Goal: Check status: Check status

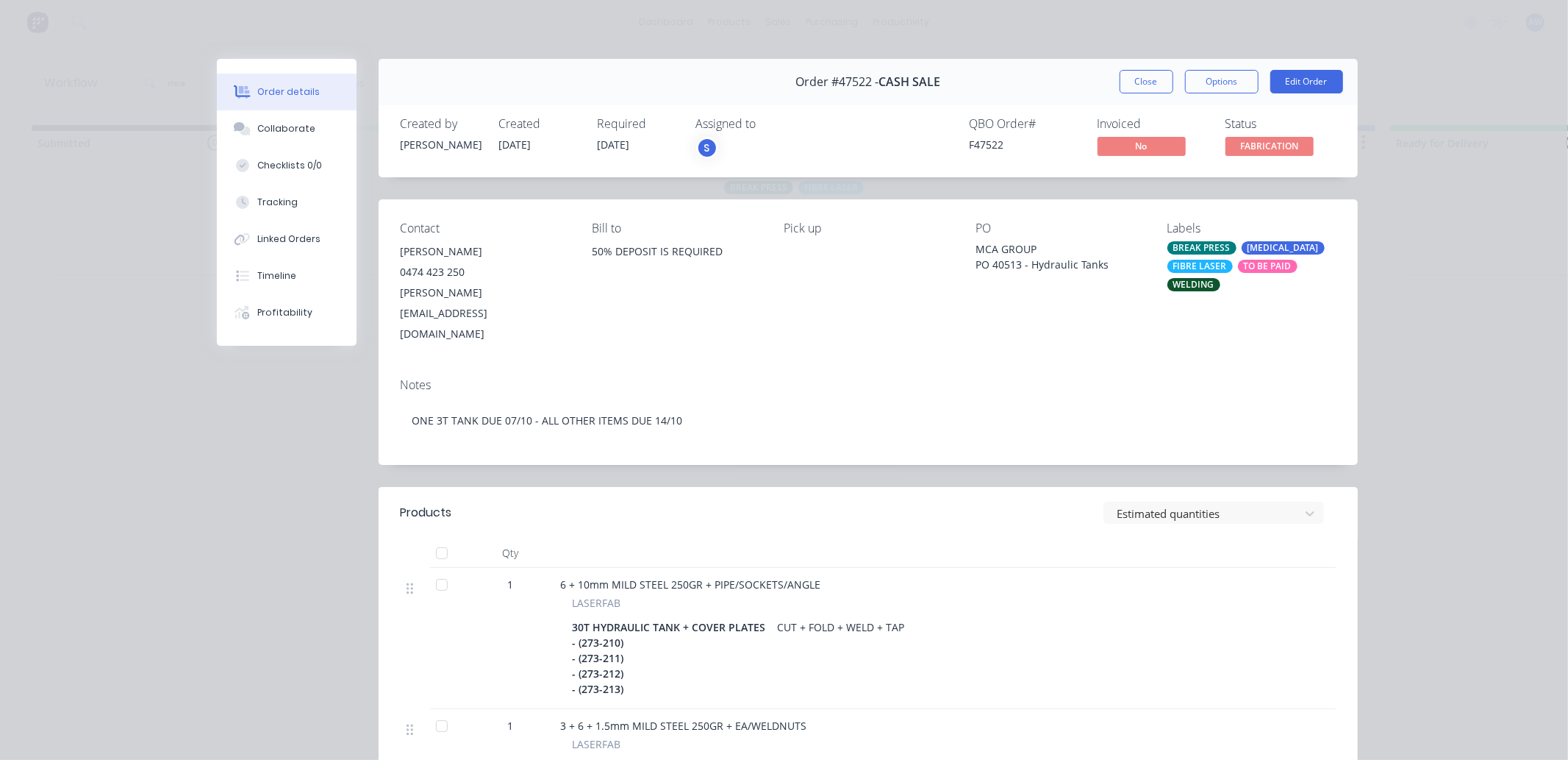
drag, startPoint x: 1145, startPoint y: 77, endPoint x: 1086, endPoint y: 89, distance: 60.2
click at [1134, 81] on button "Close" at bounding box center [1146, 82] width 54 height 24
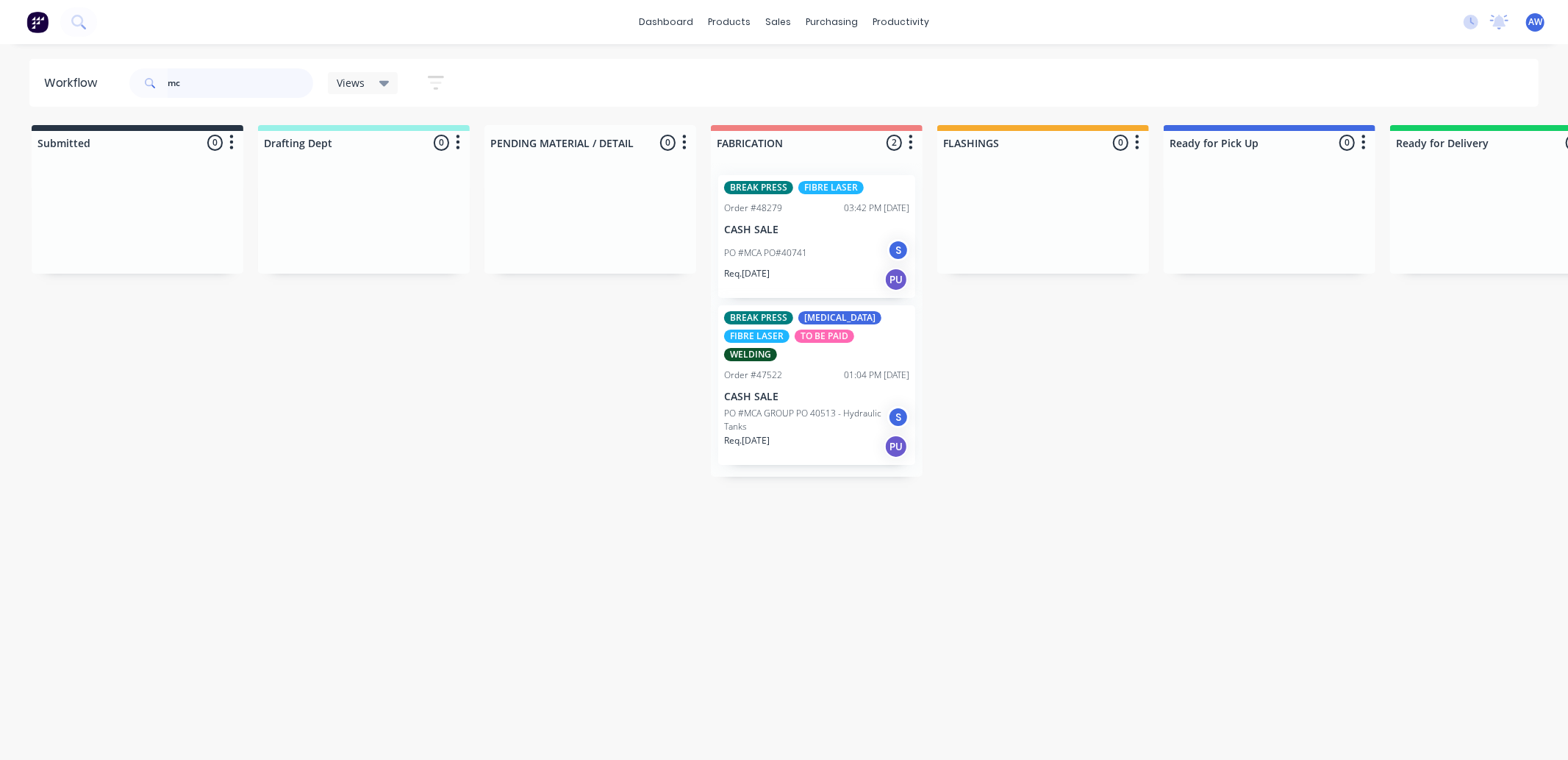
type input "m"
type input "47111"
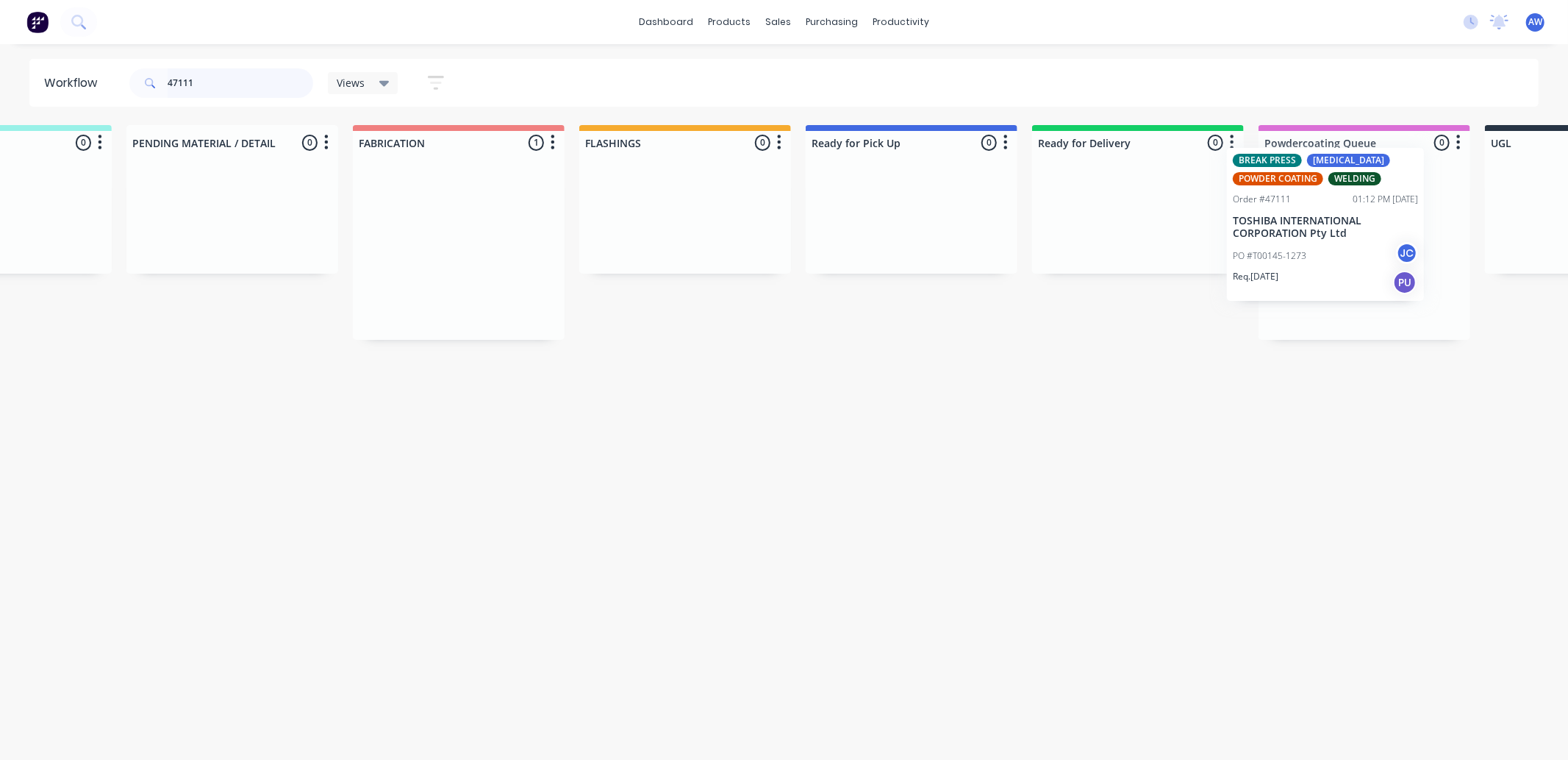
drag, startPoint x: 986, startPoint y: 269, endPoint x: 1295, endPoint y: 758, distance: 578.4
click at [1329, 253] on div "Submitted 0 Sort By Created date Required date Order number Customer name Most …" at bounding box center [857, 232] width 2451 height 214
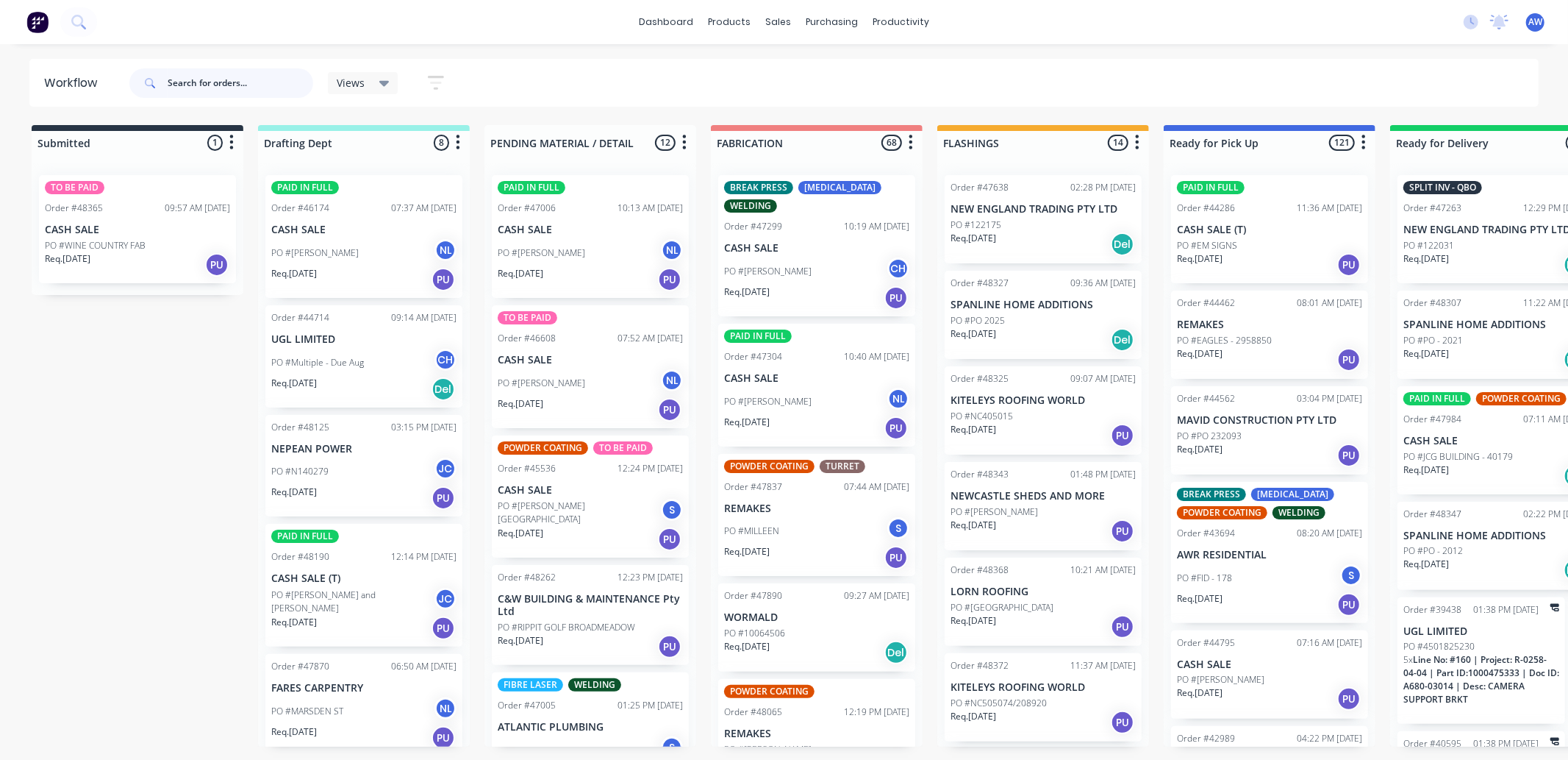
click at [207, 89] on input "text" at bounding box center [240, 83] width 145 height 29
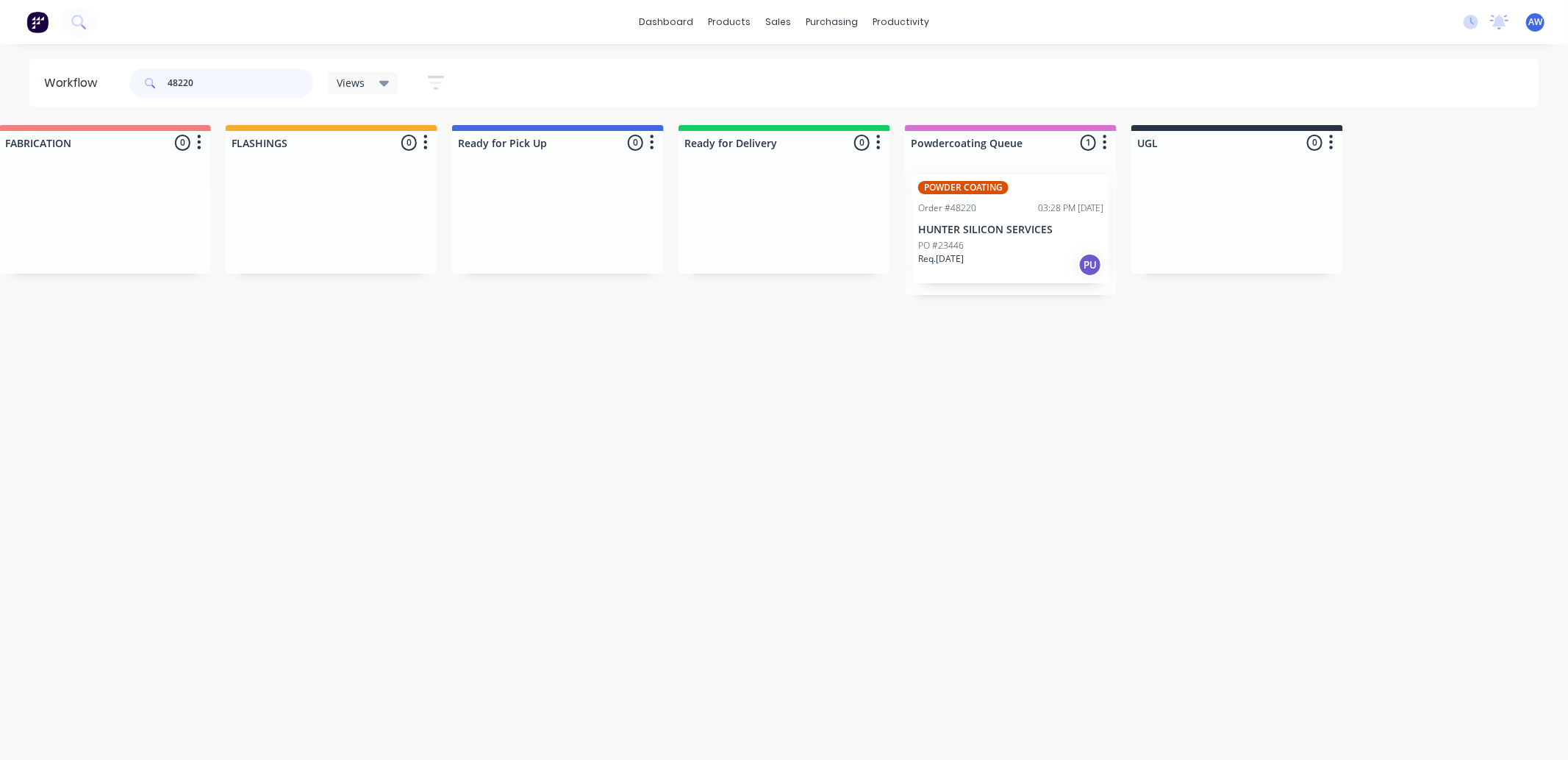
scroll to position [0, 731]
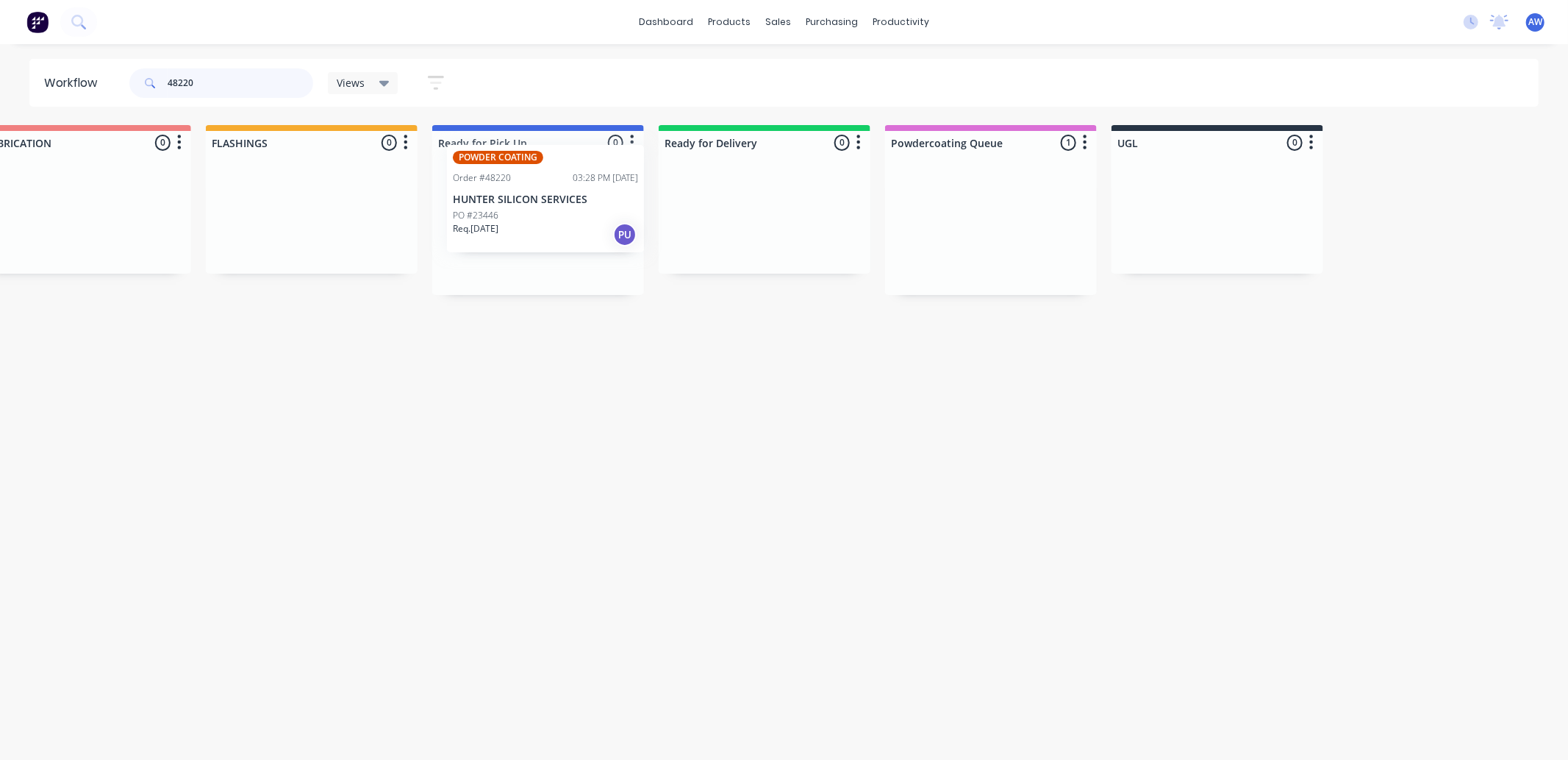
drag, startPoint x: 1023, startPoint y: 226, endPoint x: 554, endPoint y: 233, distance: 469.1
click at [574, 198] on div "Submitted 0 Sort By Created date Required date Order number Customer name Most …" at bounding box center [483, 210] width 2451 height 170
type input "48220"
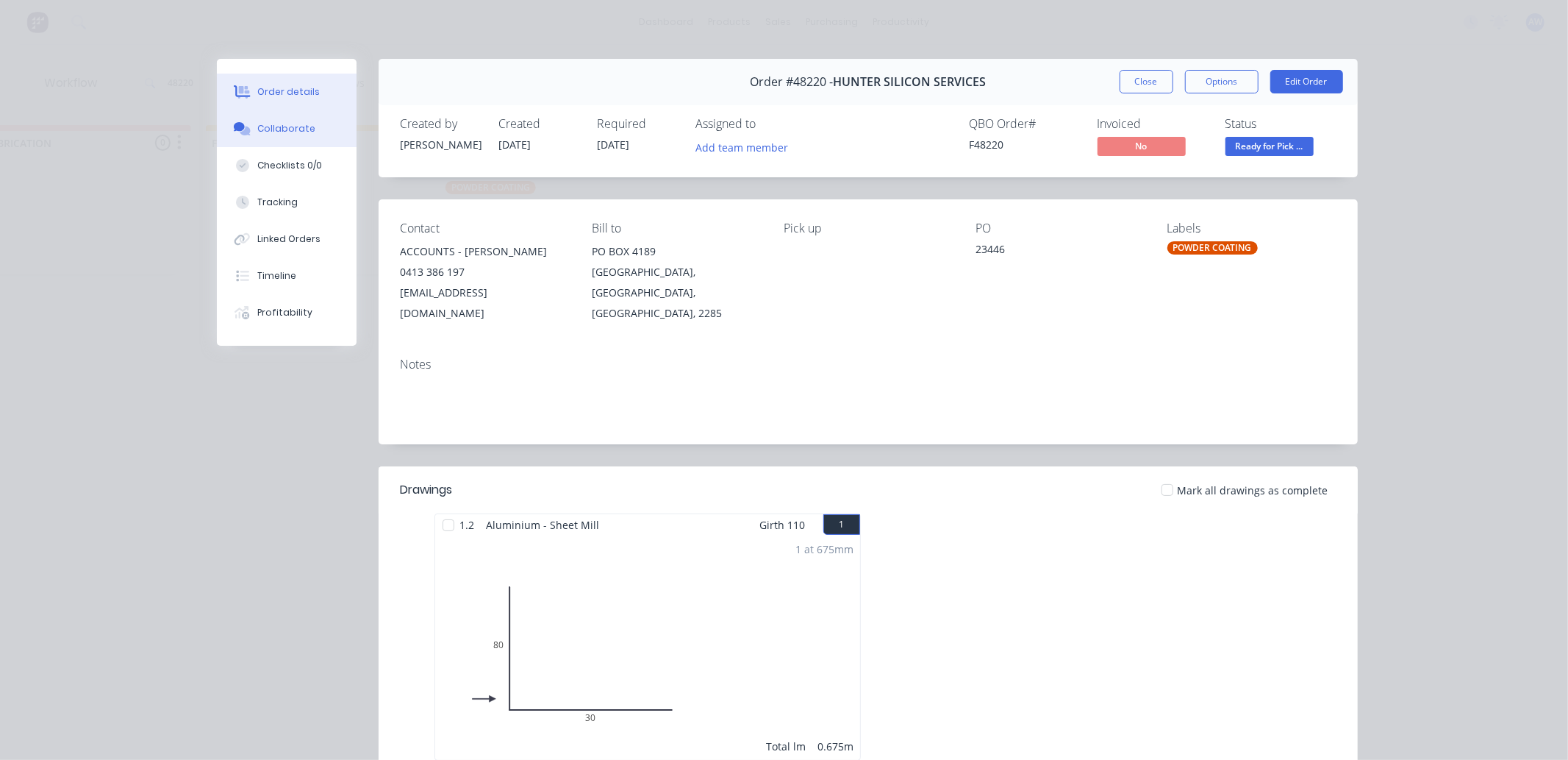
click at [288, 129] on div "Collaborate" at bounding box center [286, 129] width 58 height 13
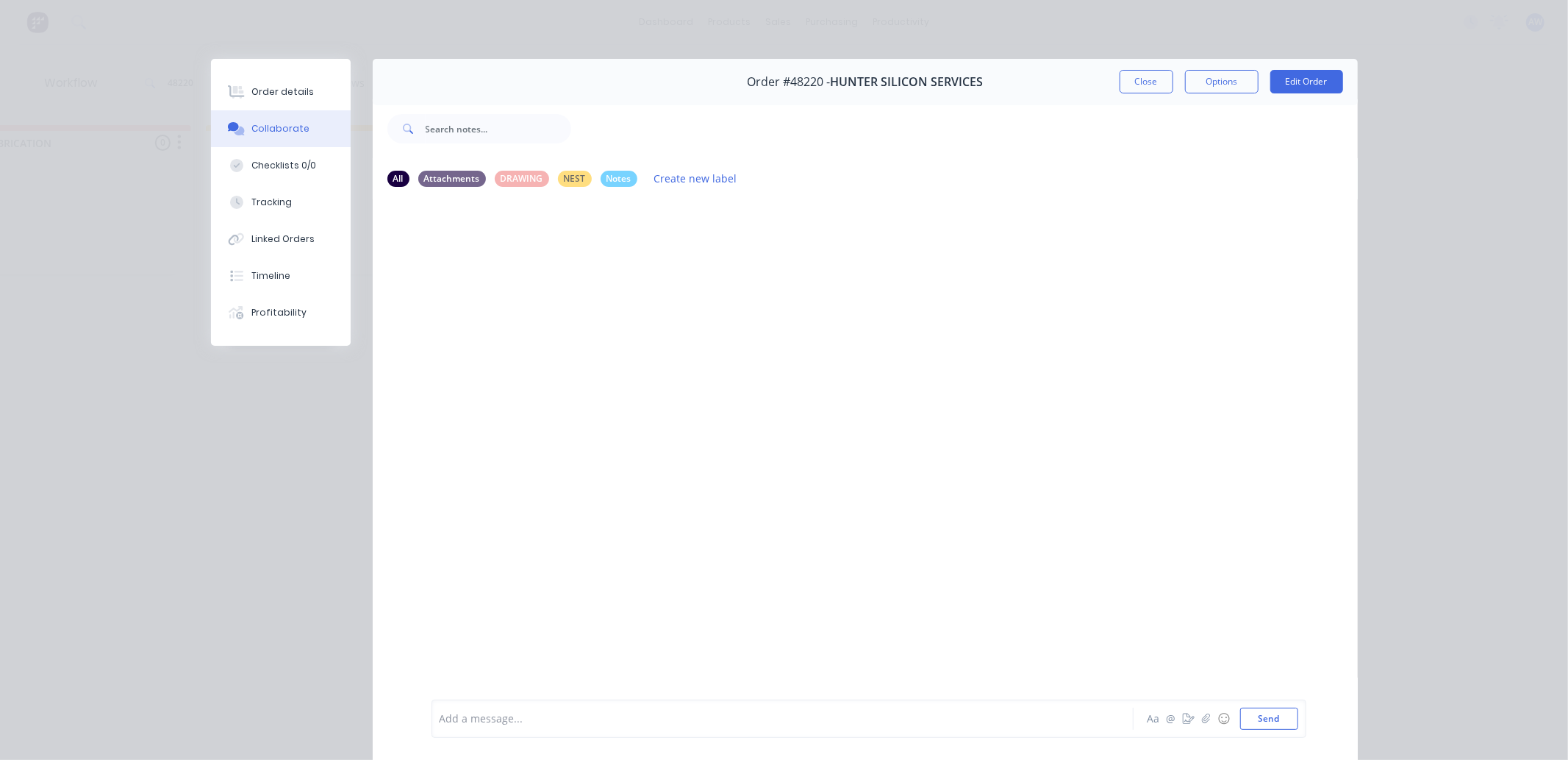
click at [472, 714] on div at bounding box center [762, 718] width 643 height 15
drag, startPoint x: 1119, startPoint y: 83, endPoint x: 1108, endPoint y: 85, distance: 11.2
click at [1120, 83] on button "Close" at bounding box center [1146, 82] width 54 height 24
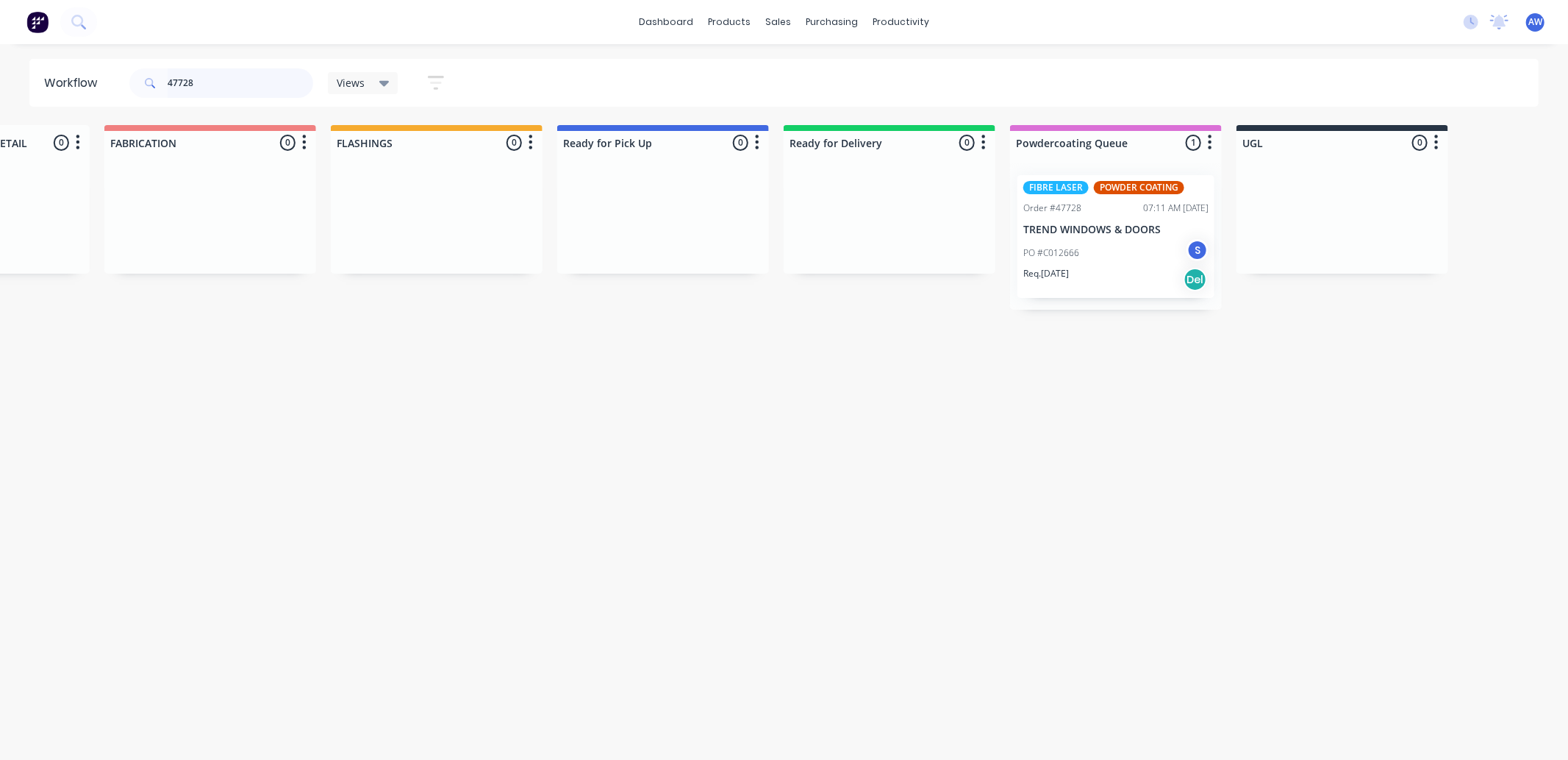
scroll to position [0, 634]
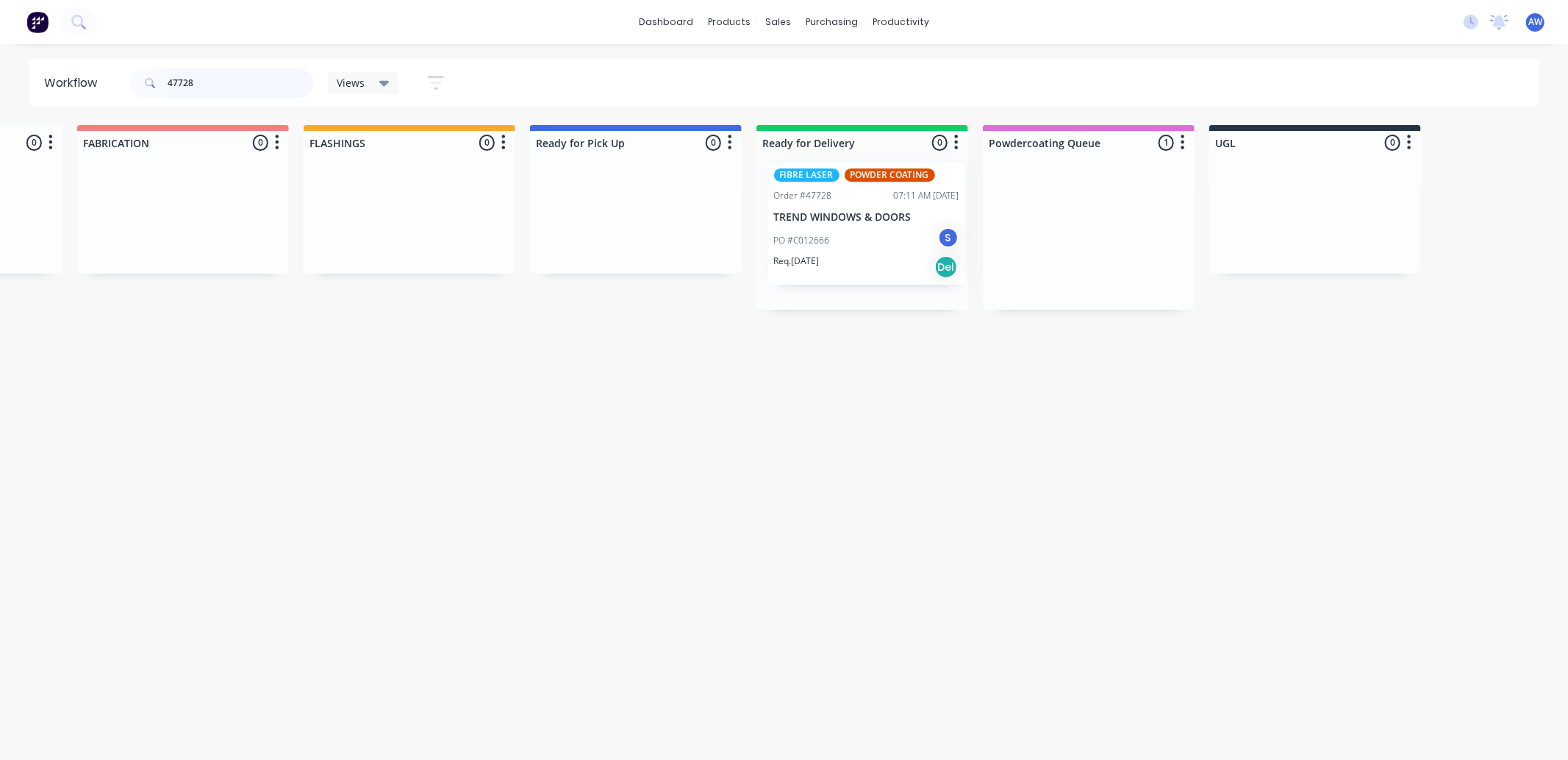
drag, startPoint x: 1110, startPoint y: 243, endPoint x: 883, endPoint y: 233, distance: 227.2
click at [883, 233] on div "Submitted 0 Sort By Created date Required date Order number Customer name Most …" at bounding box center [581, 217] width 2451 height 185
type input "47728"
click at [884, 267] on div "Req. 17/09/25 Del" at bounding box center [861, 279] width 185 height 25
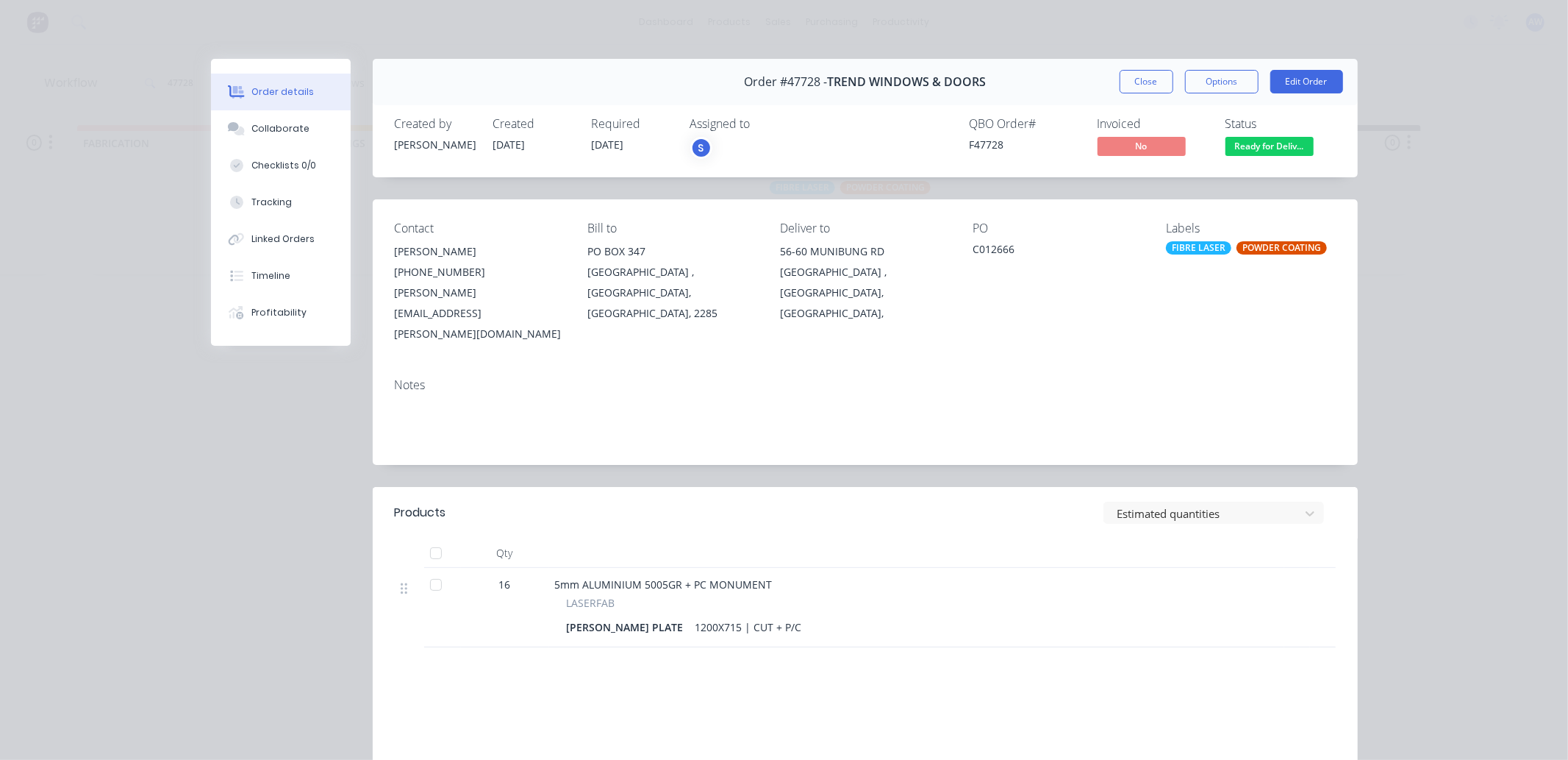
drag, startPoint x: 257, startPoint y: 126, endPoint x: 320, endPoint y: 332, distance: 215.4
click at [256, 129] on div "Collaborate" at bounding box center [280, 129] width 58 height 13
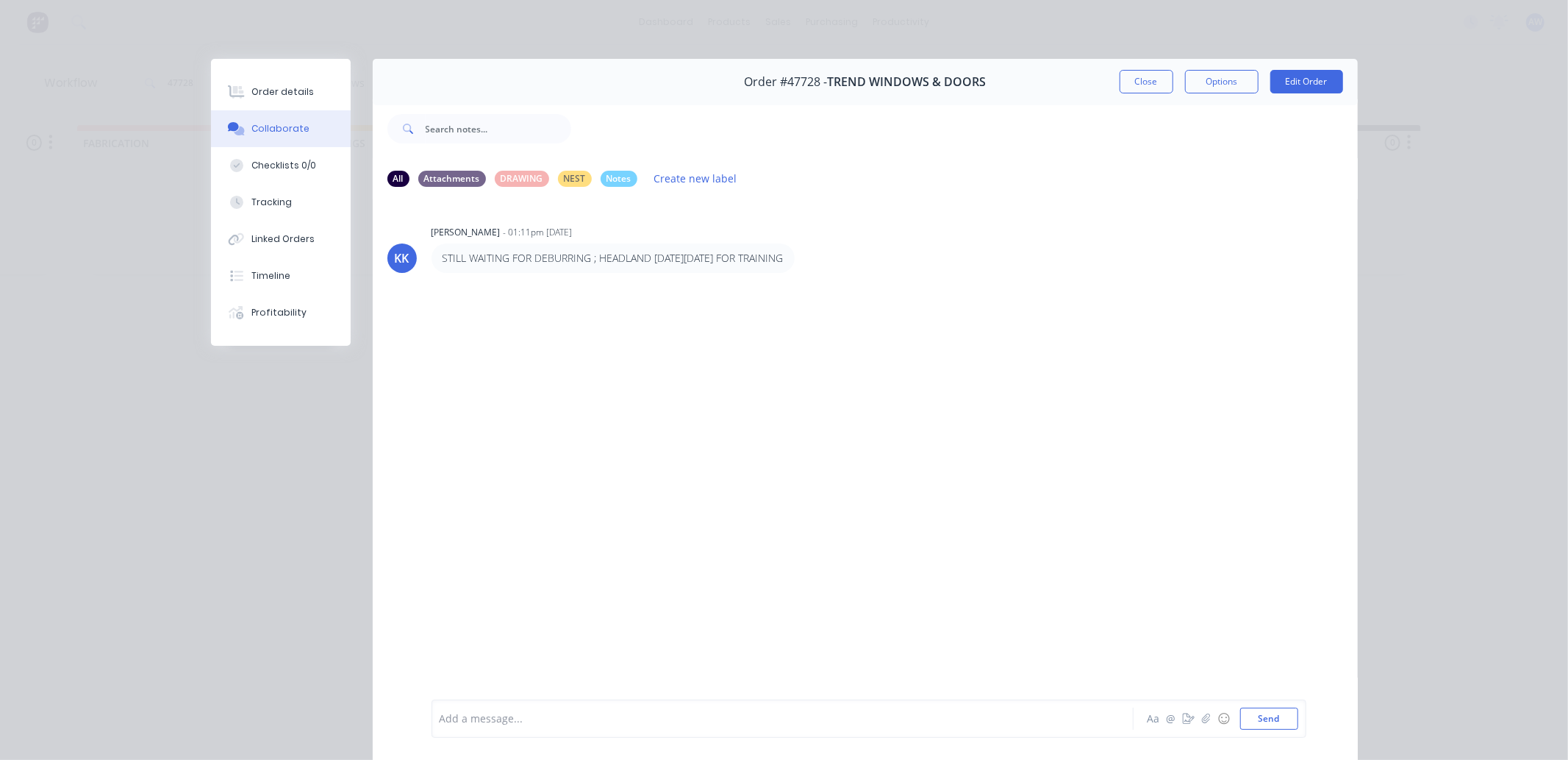
click at [505, 724] on div at bounding box center [762, 718] width 643 height 15
drag, startPoint x: 1153, startPoint y: 83, endPoint x: 957, endPoint y: 94, distance: 196.3
click at [1152, 83] on button "Close" at bounding box center [1146, 82] width 54 height 24
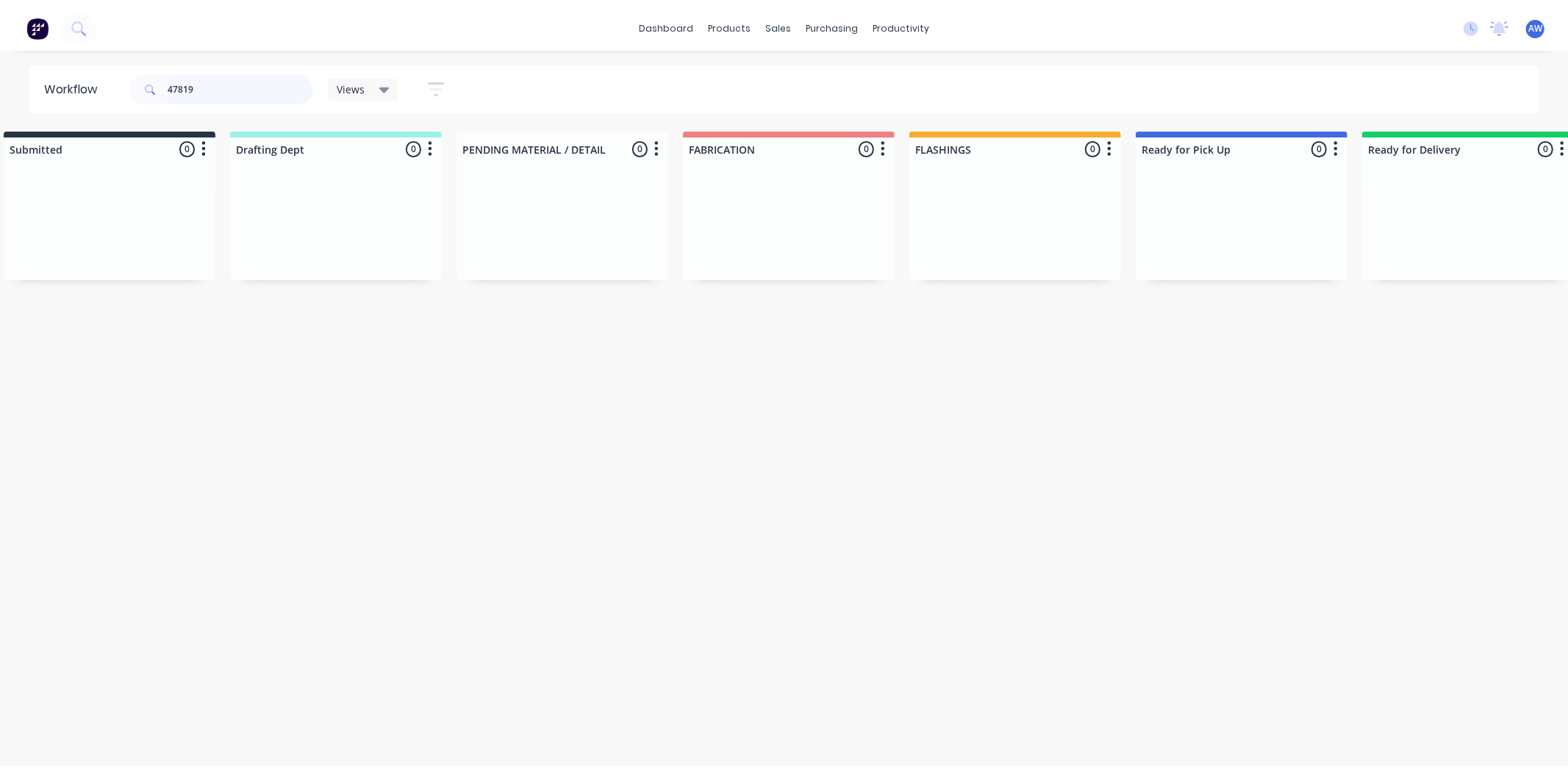
scroll to position [0, 0]
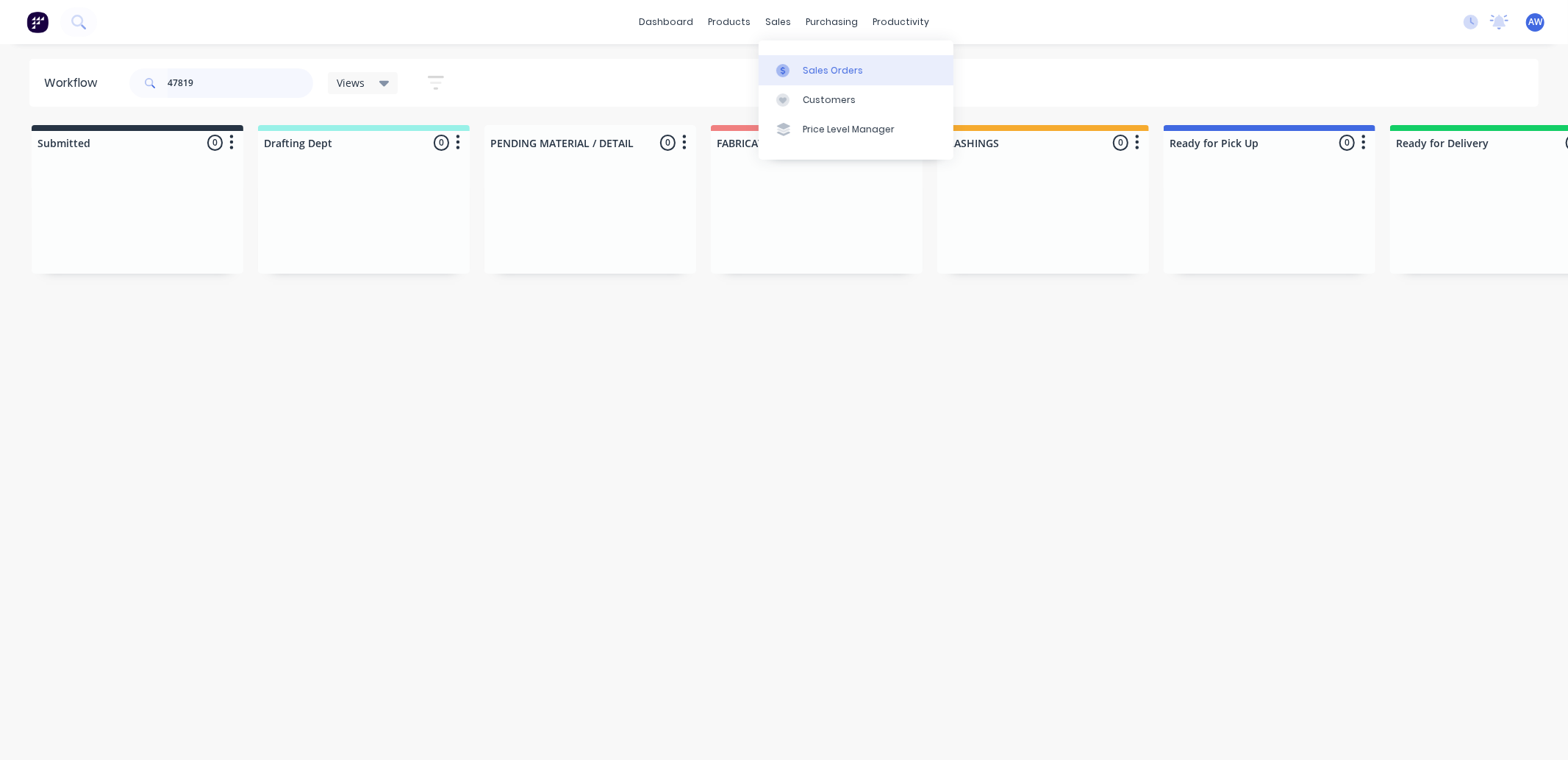
type input "47819"
click at [811, 64] on div "Sales Orders" at bounding box center [833, 70] width 61 height 13
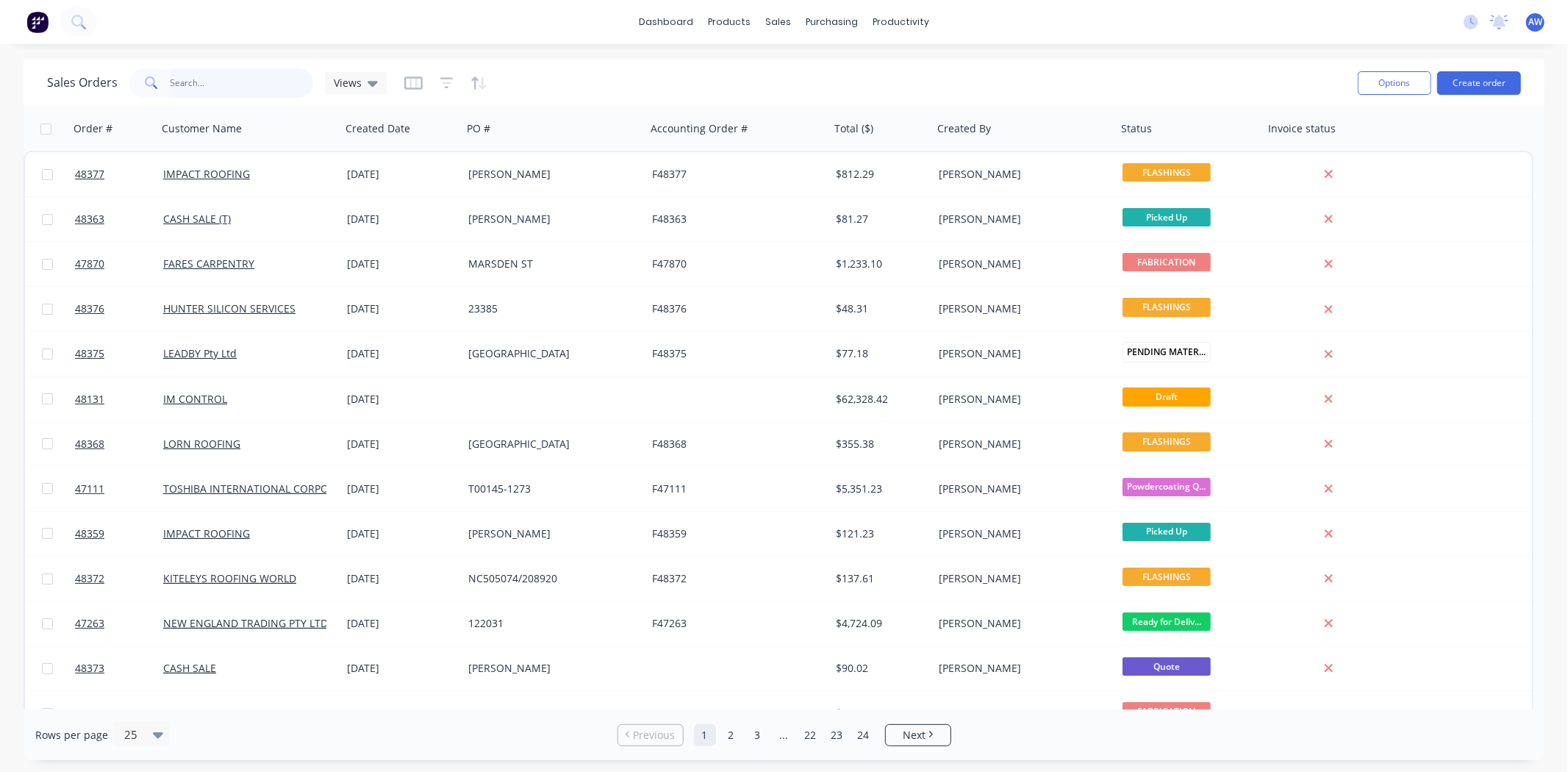
click at [209, 83] on input "text" at bounding box center [242, 83] width 143 height 29
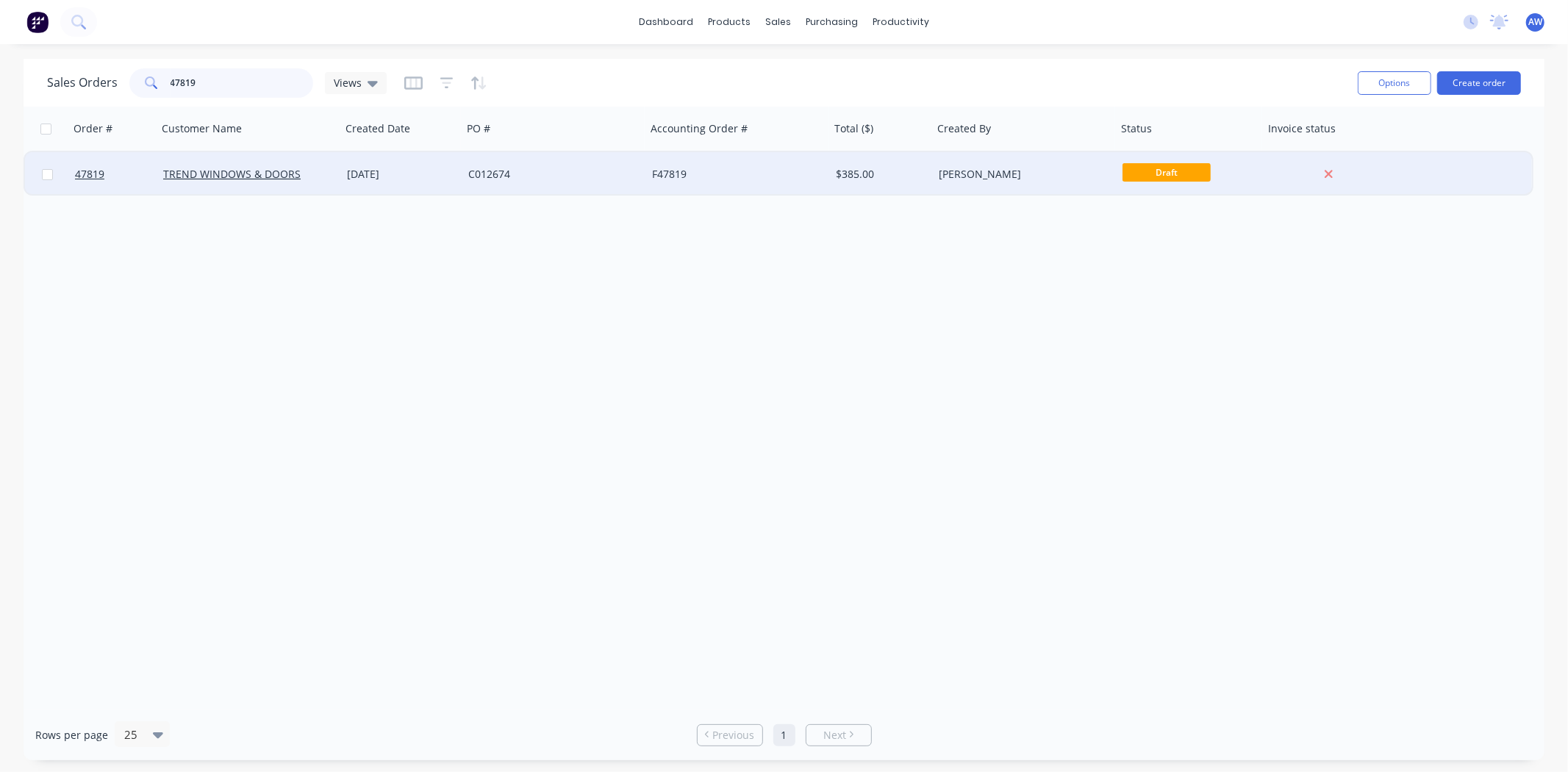
type input "47819"
click at [1191, 168] on span "Draft" at bounding box center [1166, 172] width 88 height 18
click at [964, 177] on div "Kristie Kelleher" at bounding box center [1021, 174] width 163 height 14
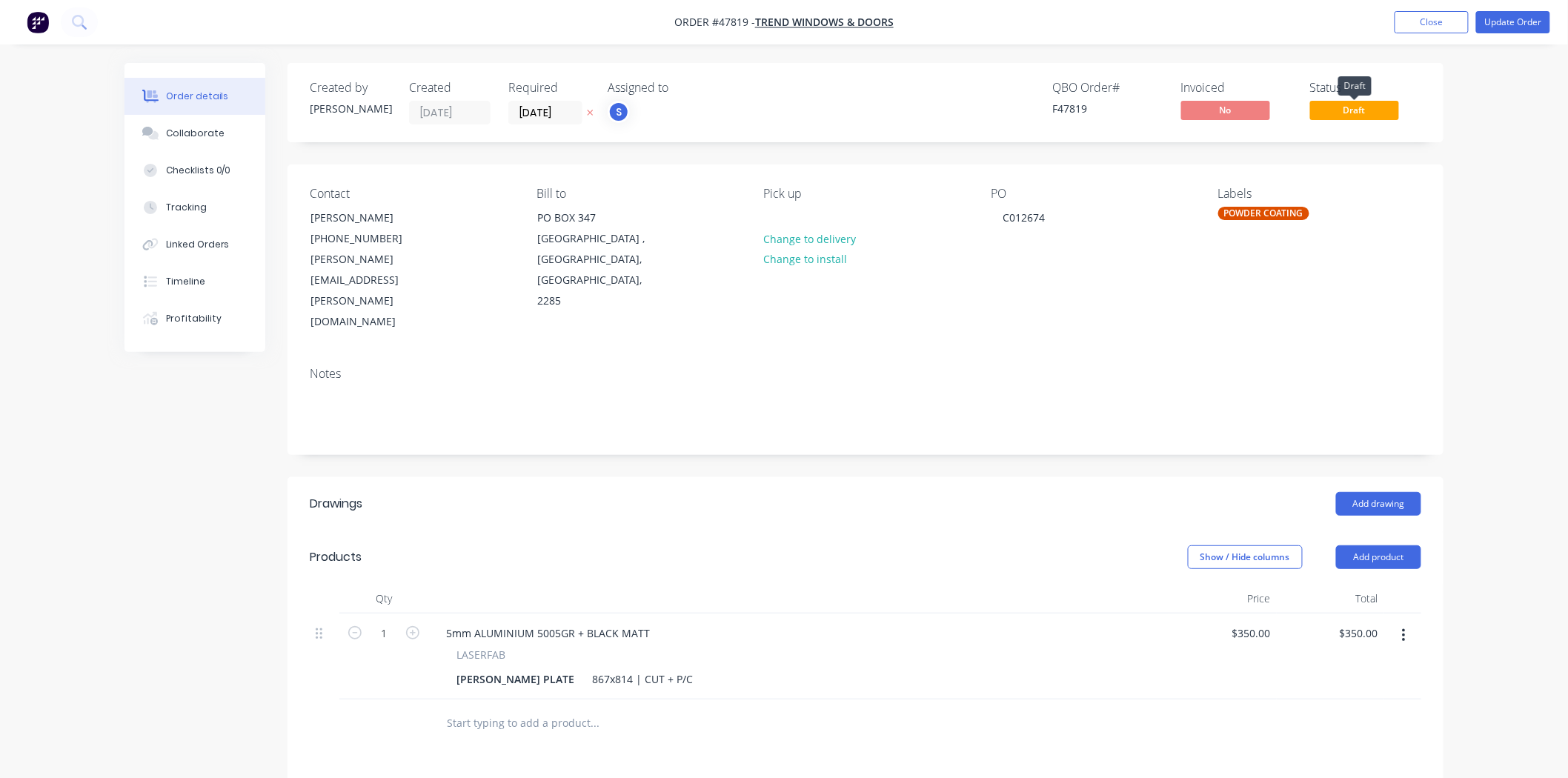
click at [1352, 110] on span "Draft" at bounding box center [1354, 109] width 89 height 18
click at [1352, 106] on span "Draft" at bounding box center [1354, 109] width 89 height 18
click at [1347, 115] on span "Draft" at bounding box center [1354, 109] width 89 height 18
click at [1495, 18] on button "Update Order" at bounding box center [1513, 22] width 74 height 22
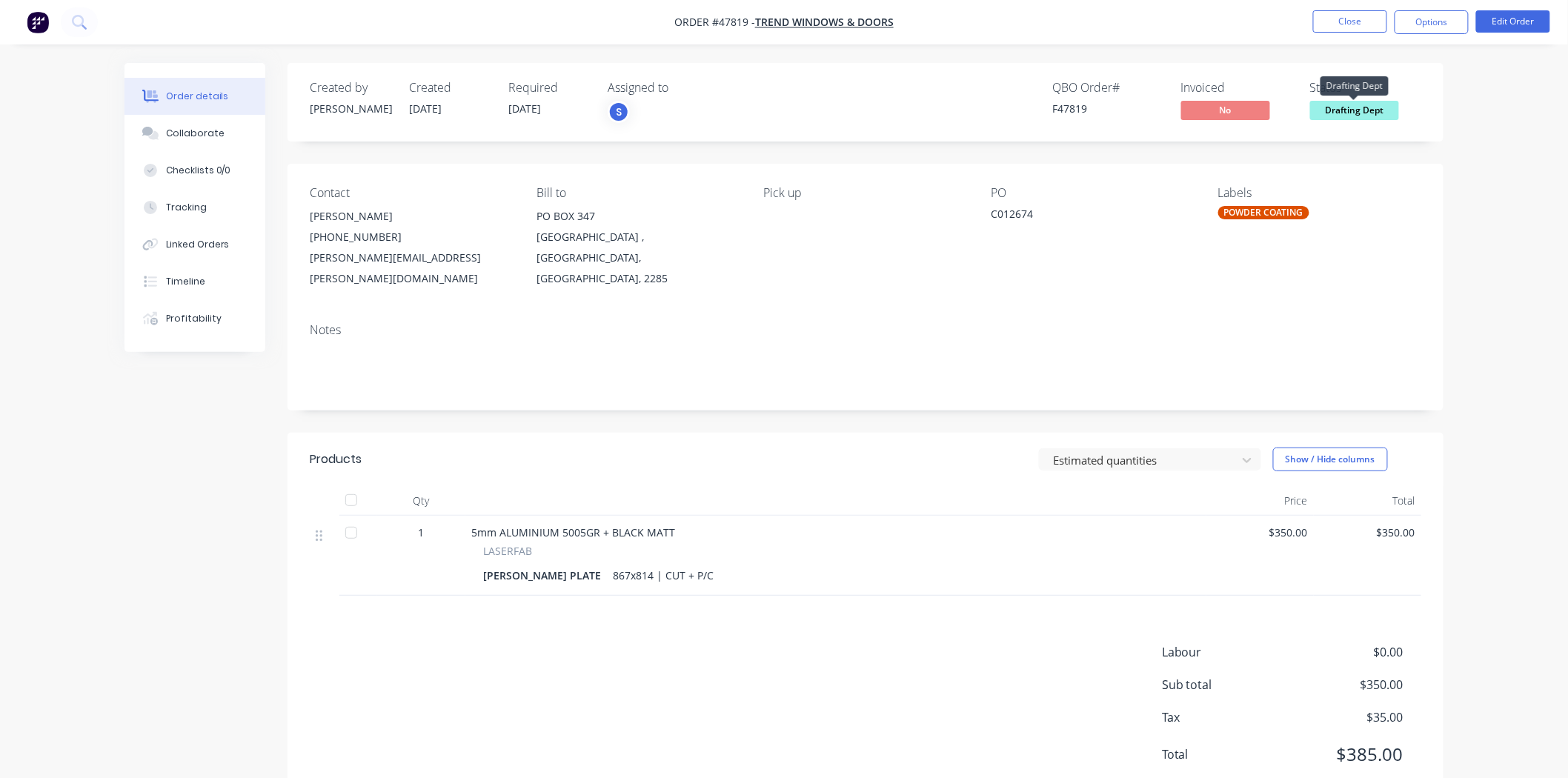
click at [1349, 110] on span "Drafting Dept" at bounding box center [1354, 109] width 89 height 18
click at [206, 128] on div "Collaborate" at bounding box center [195, 134] width 58 height 13
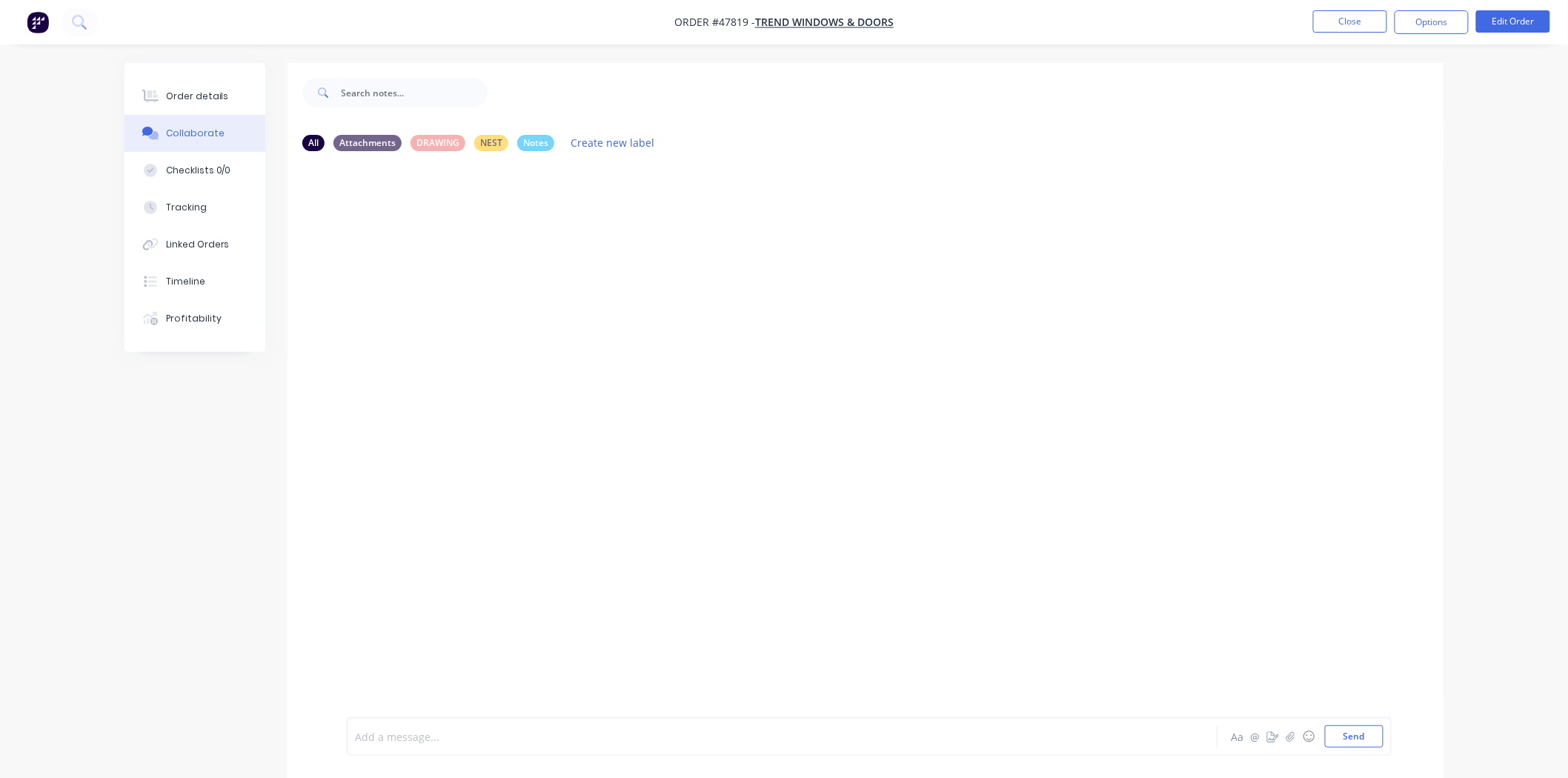
click at [421, 736] on div at bounding box center [741, 737] width 771 height 15
click at [215, 105] on button "Order details" at bounding box center [194, 96] width 141 height 37
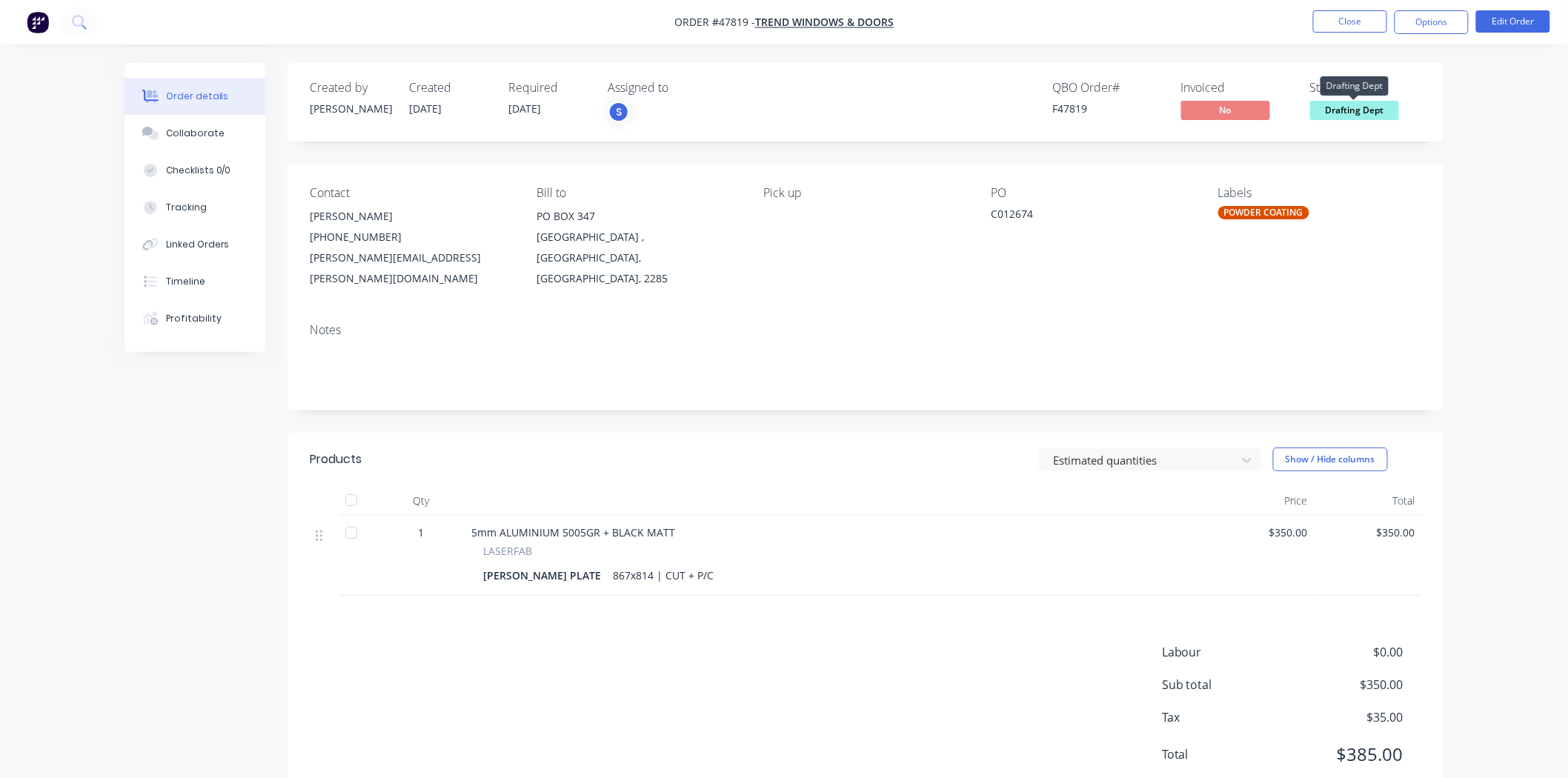
click at [1361, 110] on span "Drafting Dept" at bounding box center [1354, 109] width 89 height 18
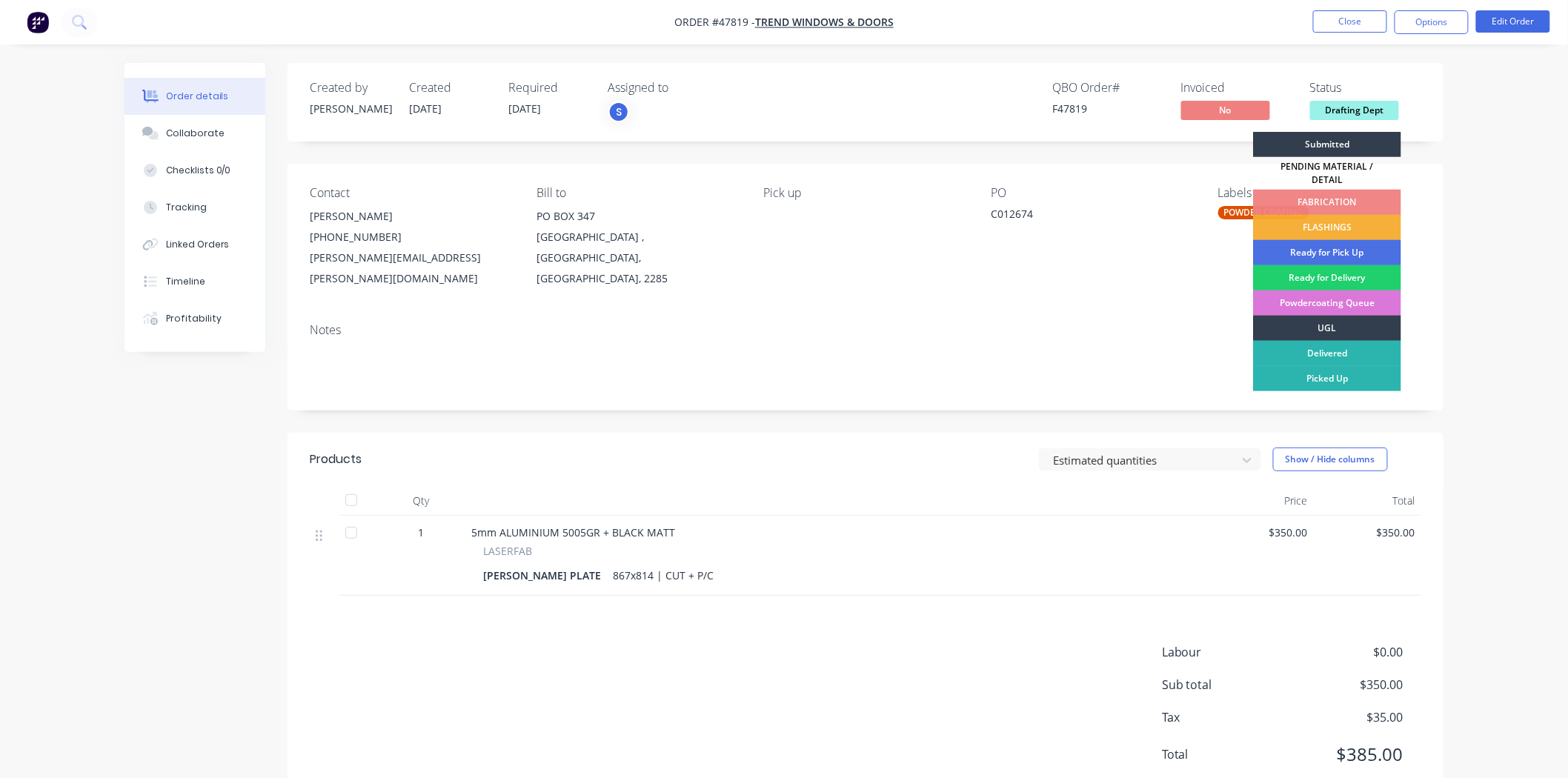
click at [1338, 241] on div "Ready for Pick Up" at bounding box center [1326, 252] width 148 height 25
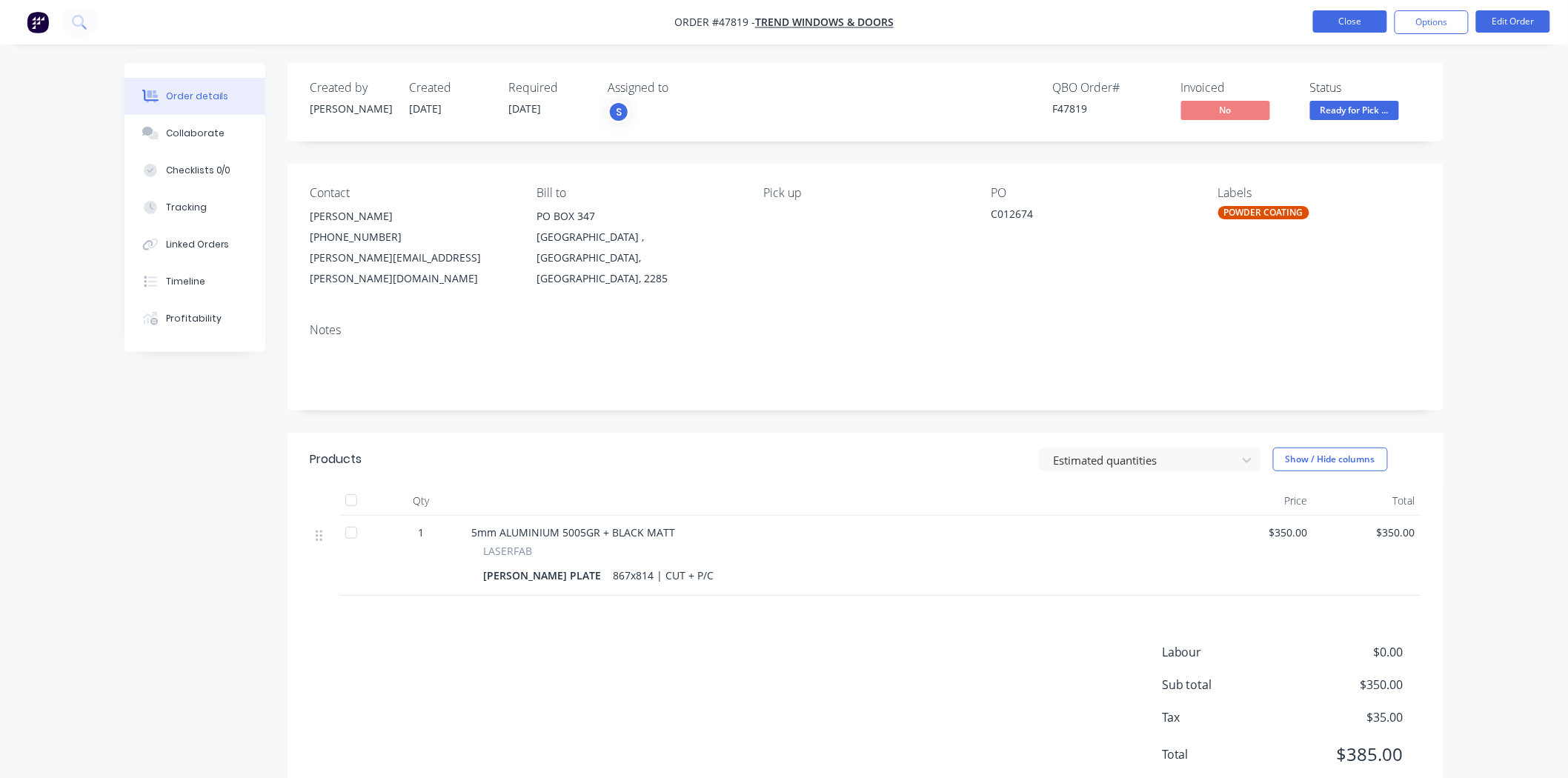
click at [1339, 21] on button "Close" at bounding box center [1349, 21] width 74 height 22
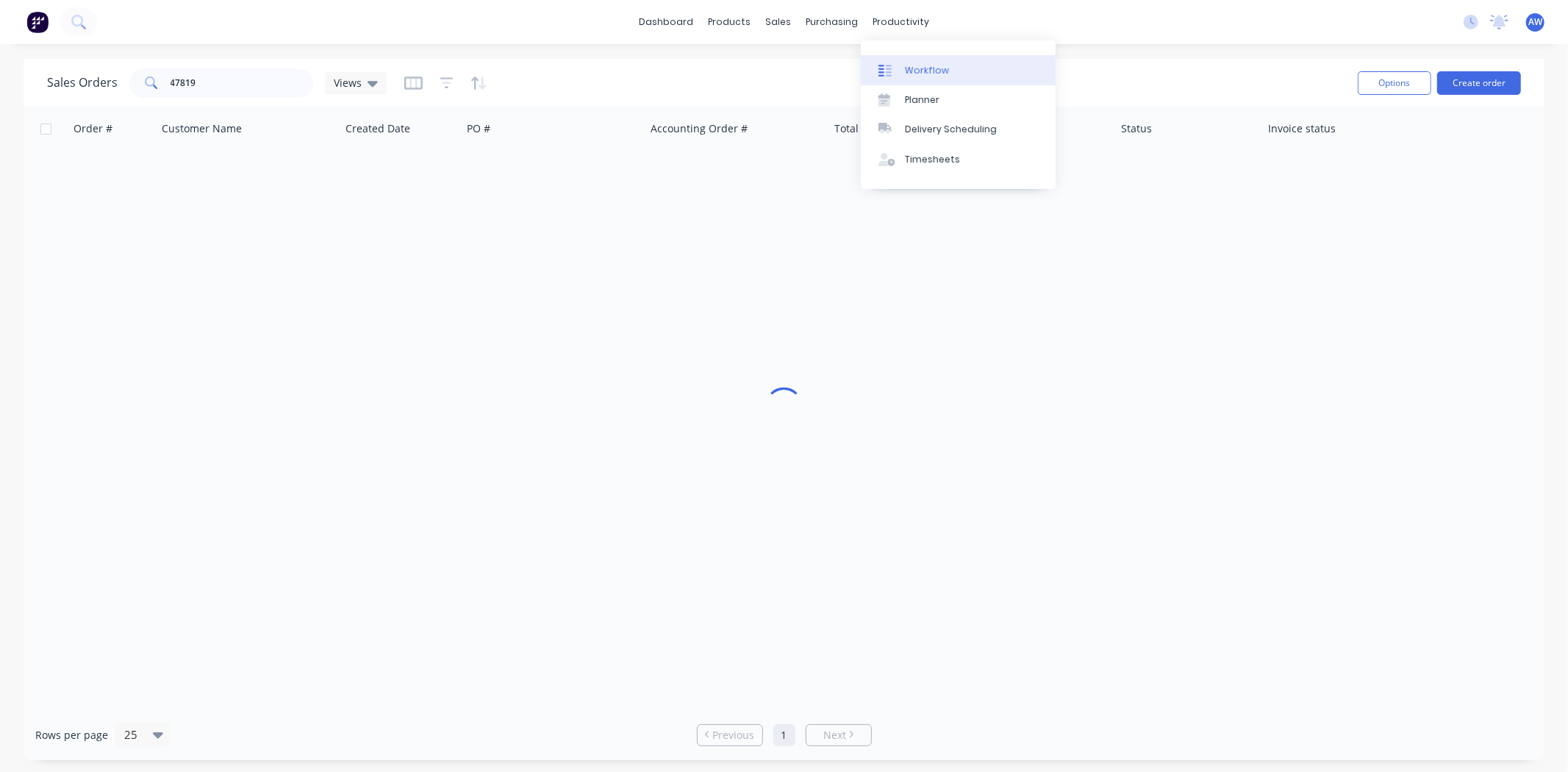
click at [932, 69] on div "Workflow" at bounding box center [927, 70] width 44 height 13
